Goal: Task Accomplishment & Management: Manage account settings

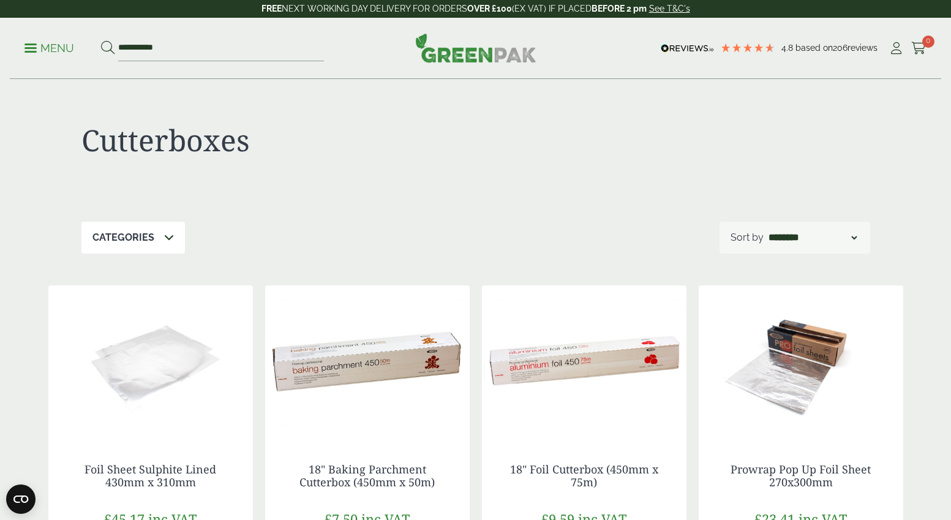
click at [426, 214] on div "Cutterboxes" at bounding box center [475, 151] width 789 height 142
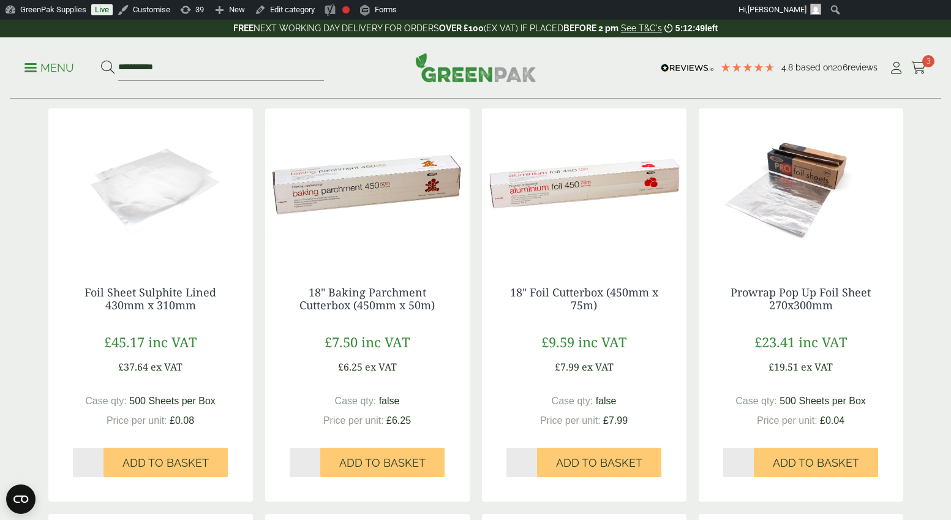
scroll to position [205, 0]
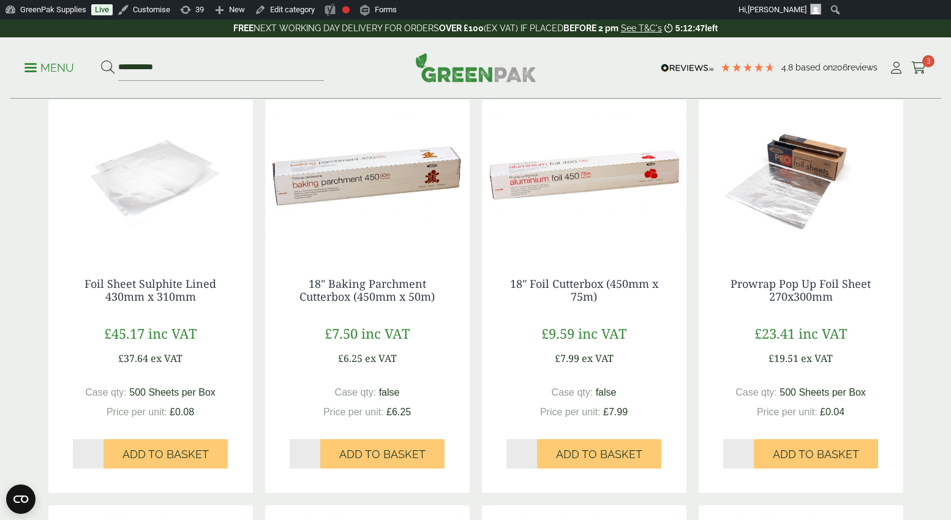
click at [355, 197] on img at bounding box center [367, 176] width 205 height 153
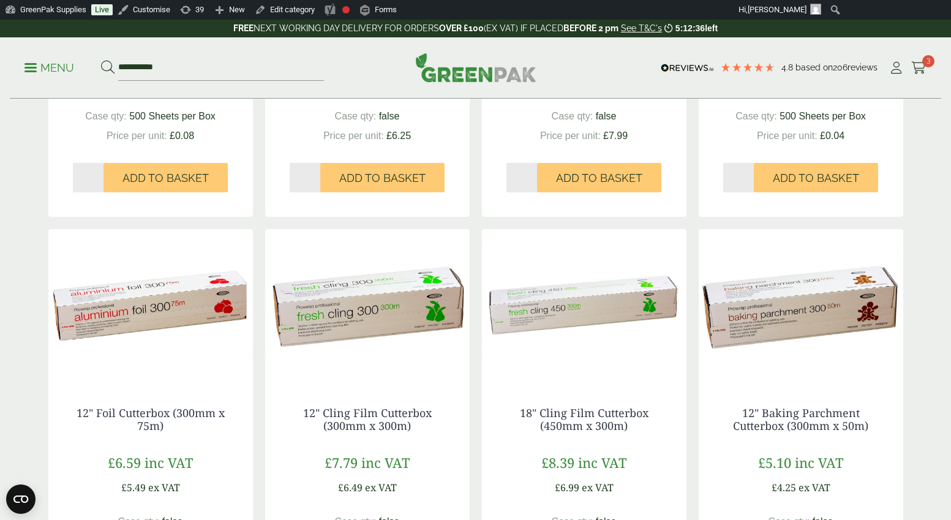
scroll to position [570, 0]
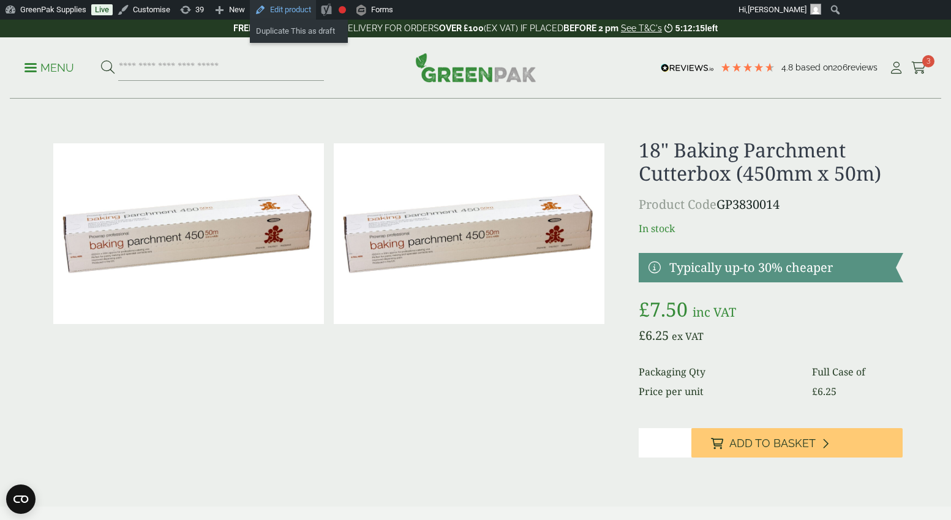
click at [303, 11] on link "Edit product" at bounding box center [283, 10] width 66 height 20
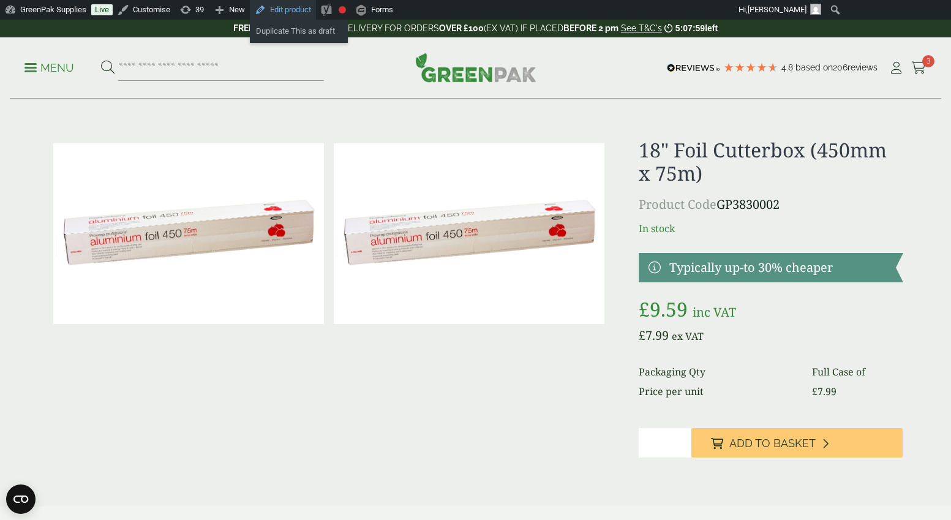
click at [301, 9] on link "Edit product" at bounding box center [283, 10] width 66 height 20
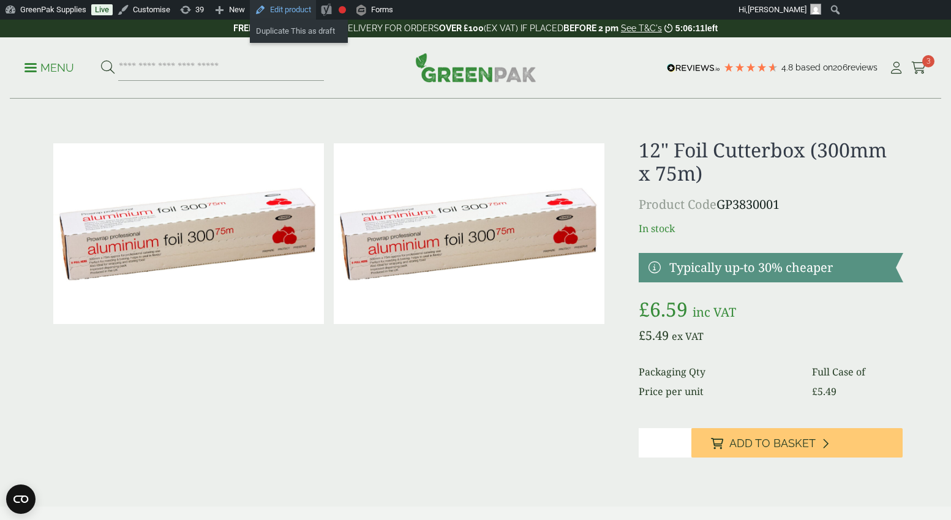
click at [297, 11] on link "Edit product" at bounding box center [283, 10] width 66 height 20
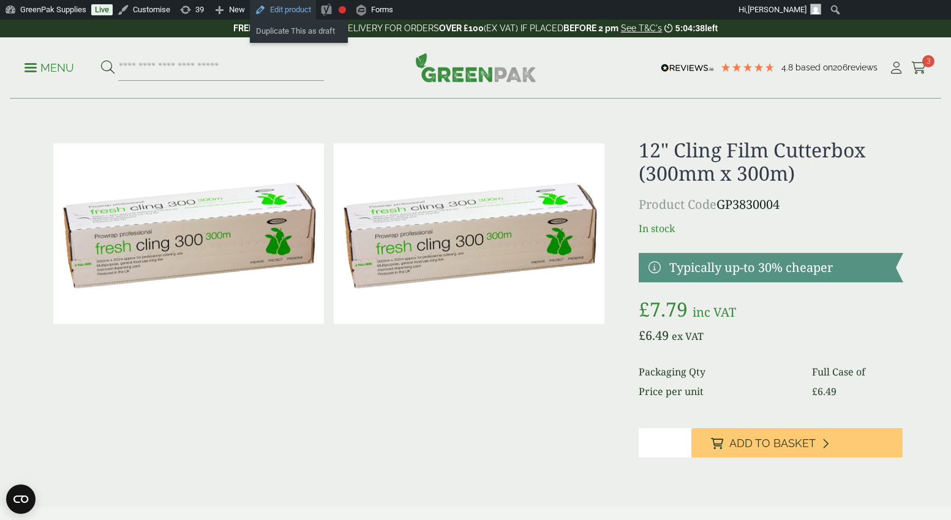
click at [307, 9] on link "Edit product" at bounding box center [283, 10] width 66 height 20
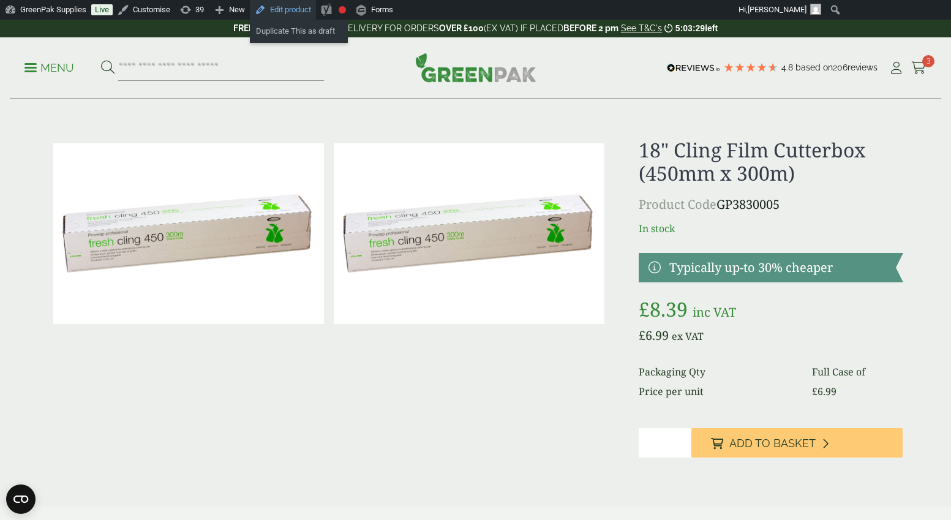
click at [299, 10] on link "Edit product" at bounding box center [283, 10] width 66 height 20
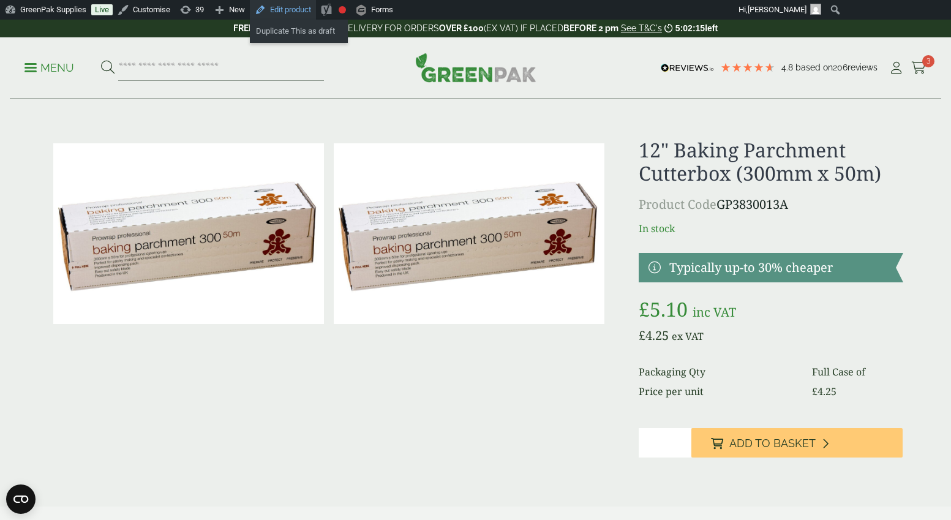
click at [295, 15] on link "Edit product" at bounding box center [283, 10] width 66 height 20
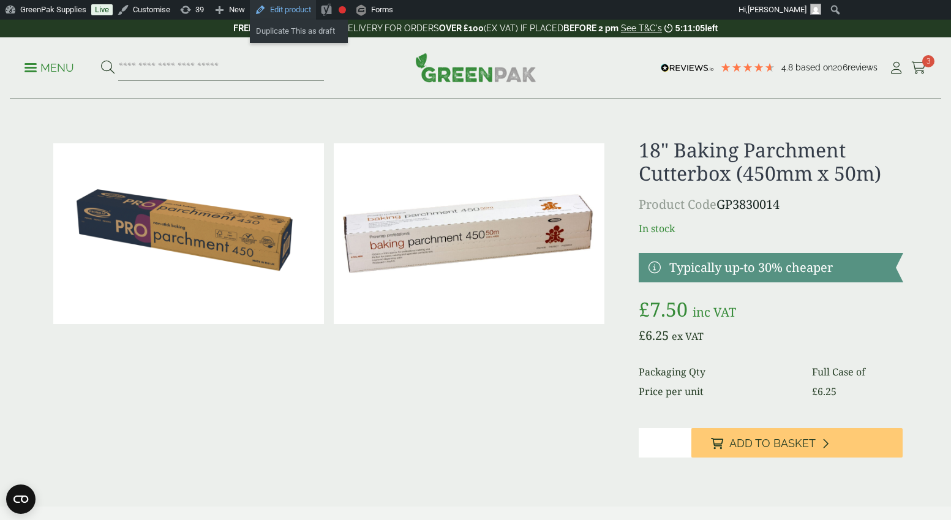
click at [309, 12] on link "Edit product" at bounding box center [283, 10] width 66 height 20
click at [298, 7] on link "Edit product" at bounding box center [283, 10] width 66 height 20
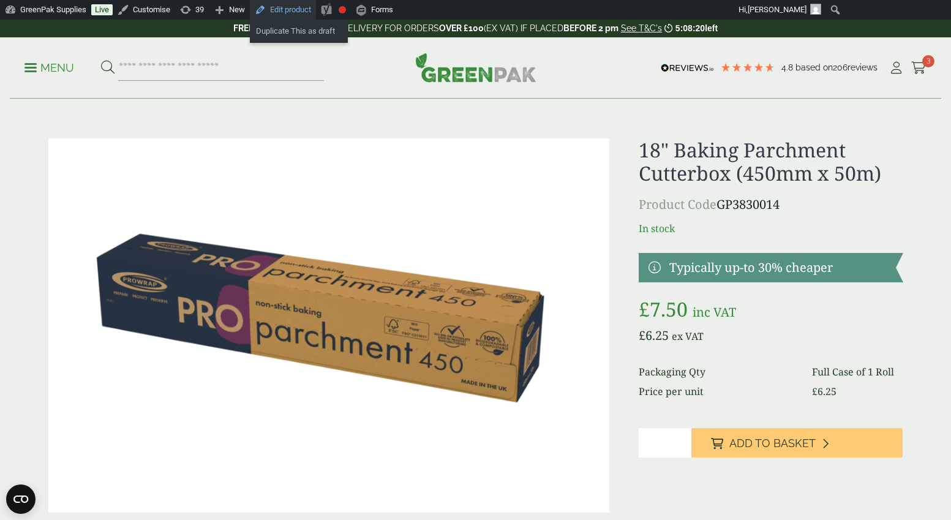
click at [292, 8] on link "Edit product" at bounding box center [283, 10] width 66 height 20
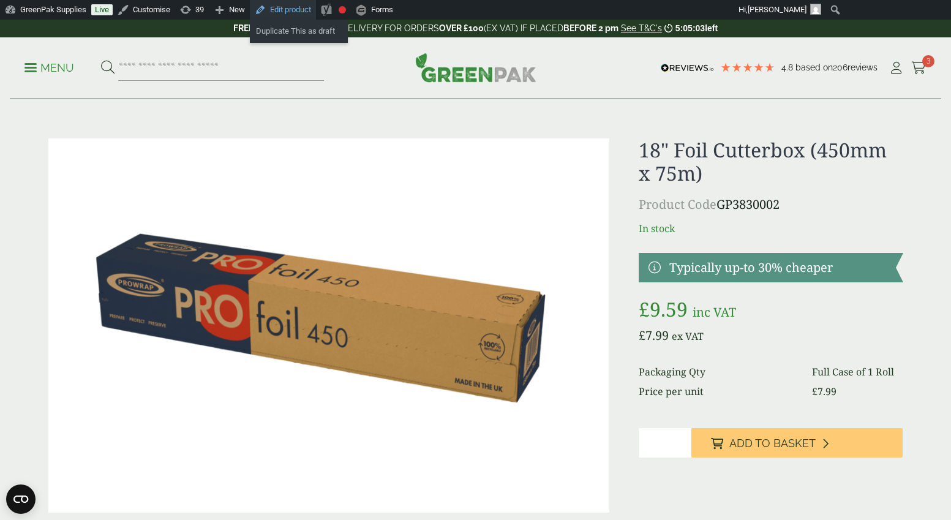
click at [300, 9] on link "Edit product" at bounding box center [283, 10] width 66 height 20
